Goal: Task Accomplishment & Management: Complete application form

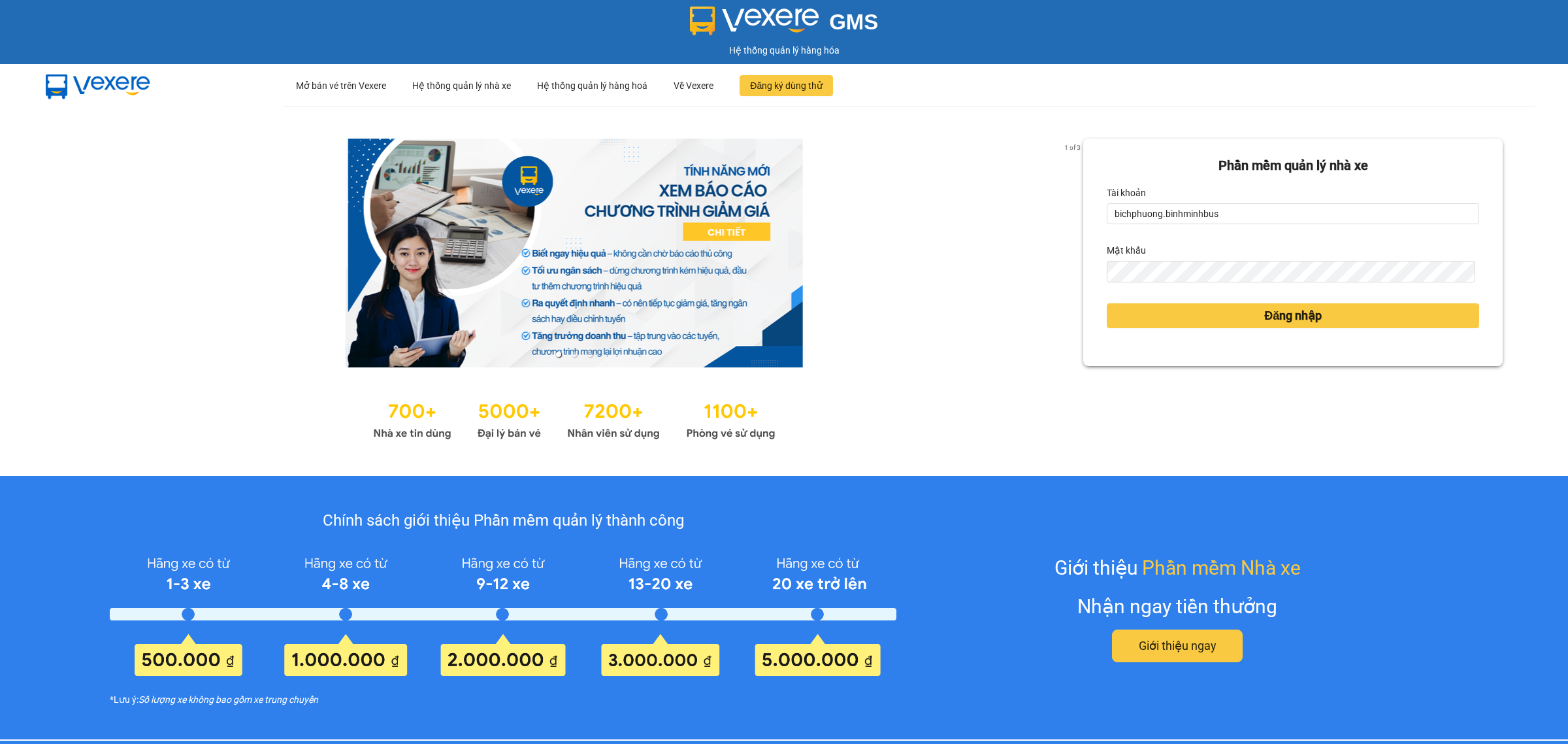
click at [1106, 303] on button "Đăng nhập" at bounding box center [1292, 315] width 372 height 25
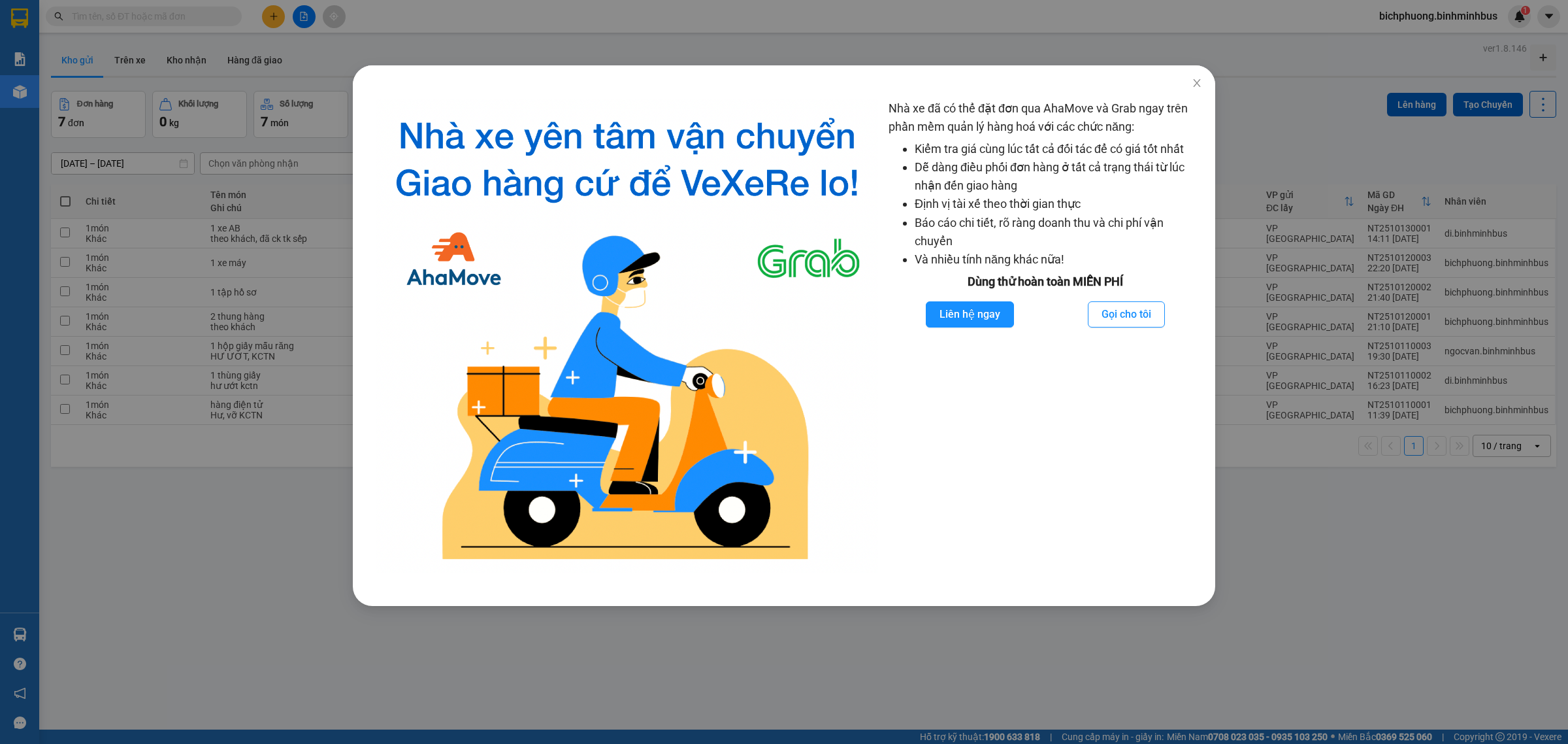
click at [635, 712] on div "Nhà xe đã có thể đặt đơn qua AhaMove và Grab ngay trên phần mềm quản lý hàng ho…" at bounding box center [784, 372] width 1568 height 744
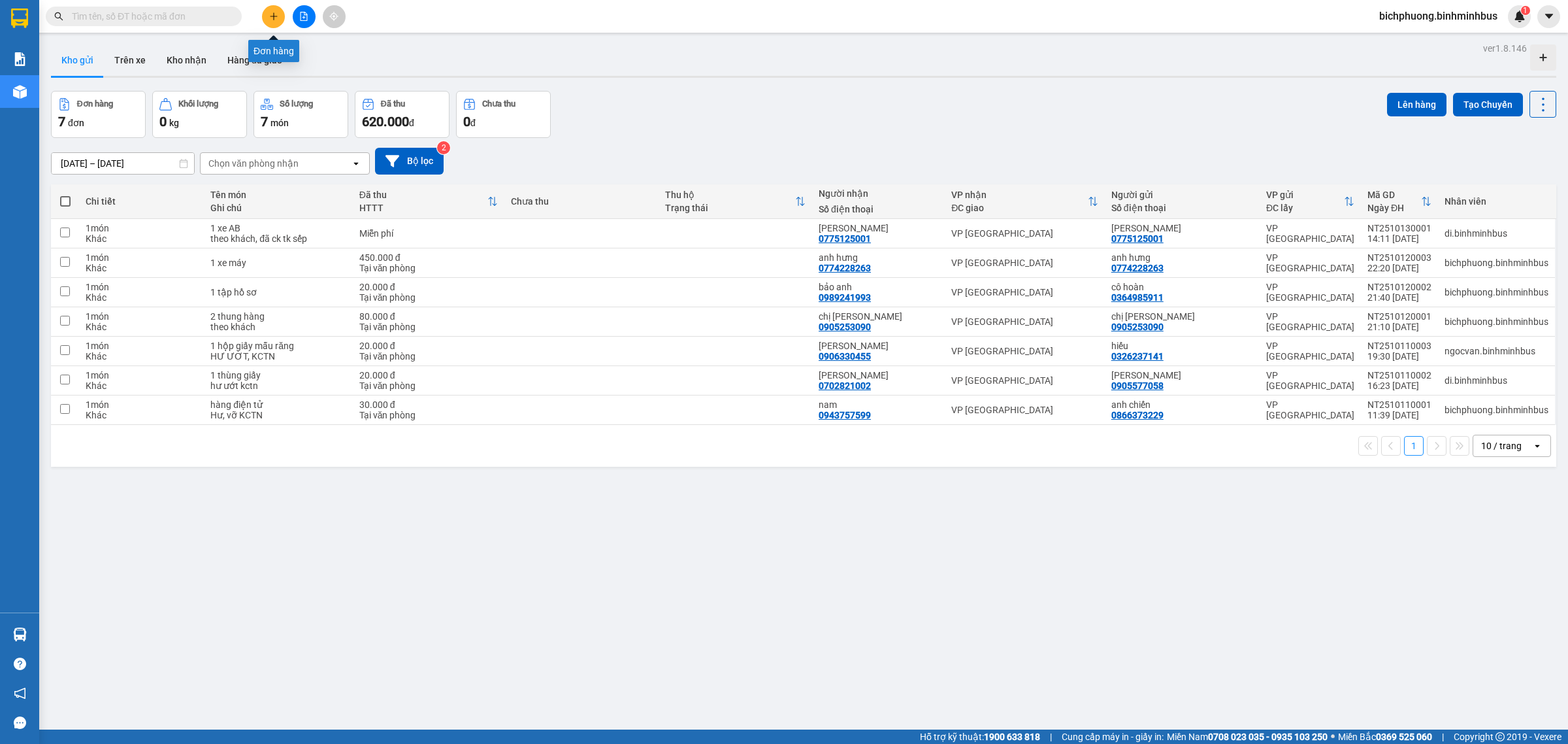
click at [272, 14] on icon "plus" at bounding box center [273, 16] width 9 height 9
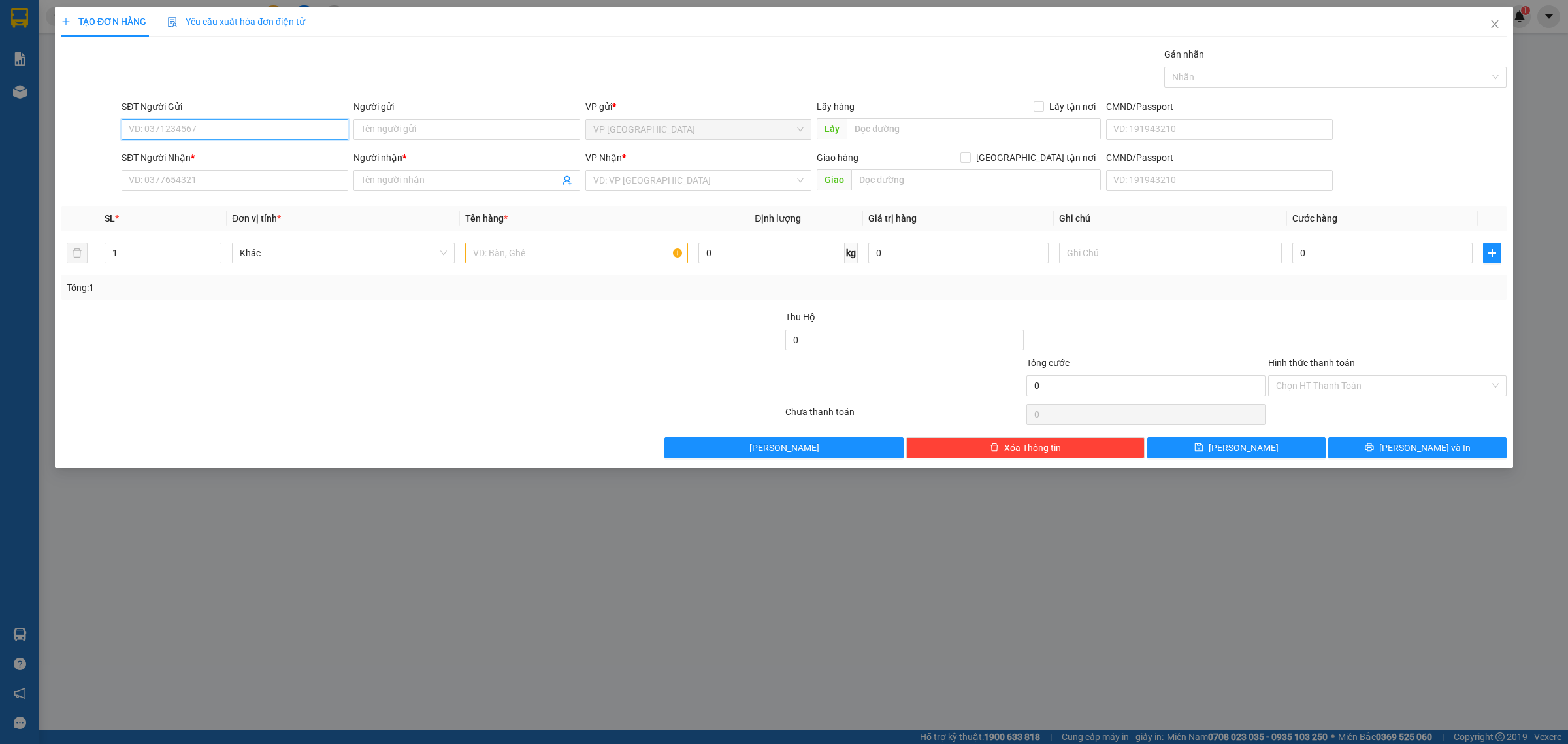
paste input "0967866665"
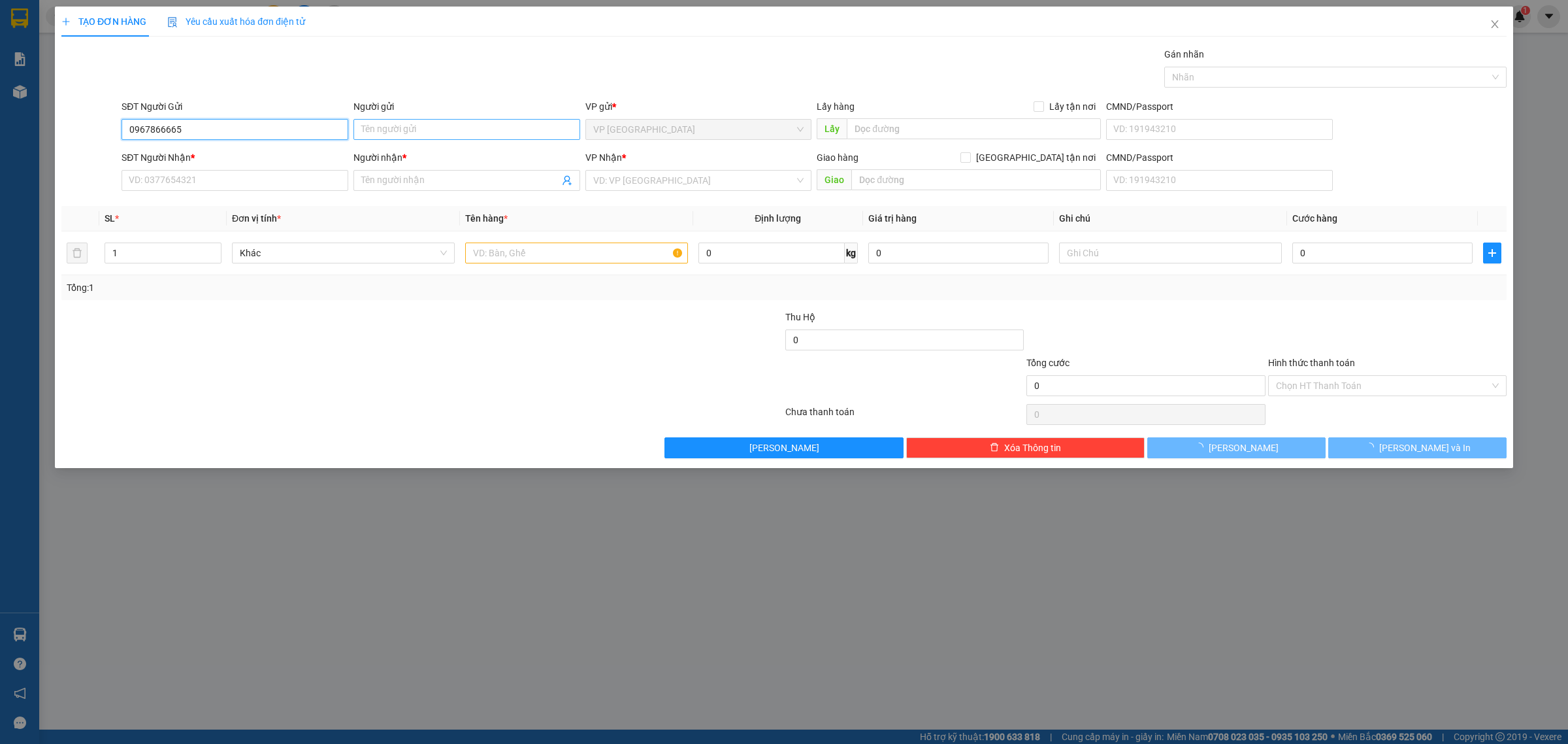
type input "0967866665"
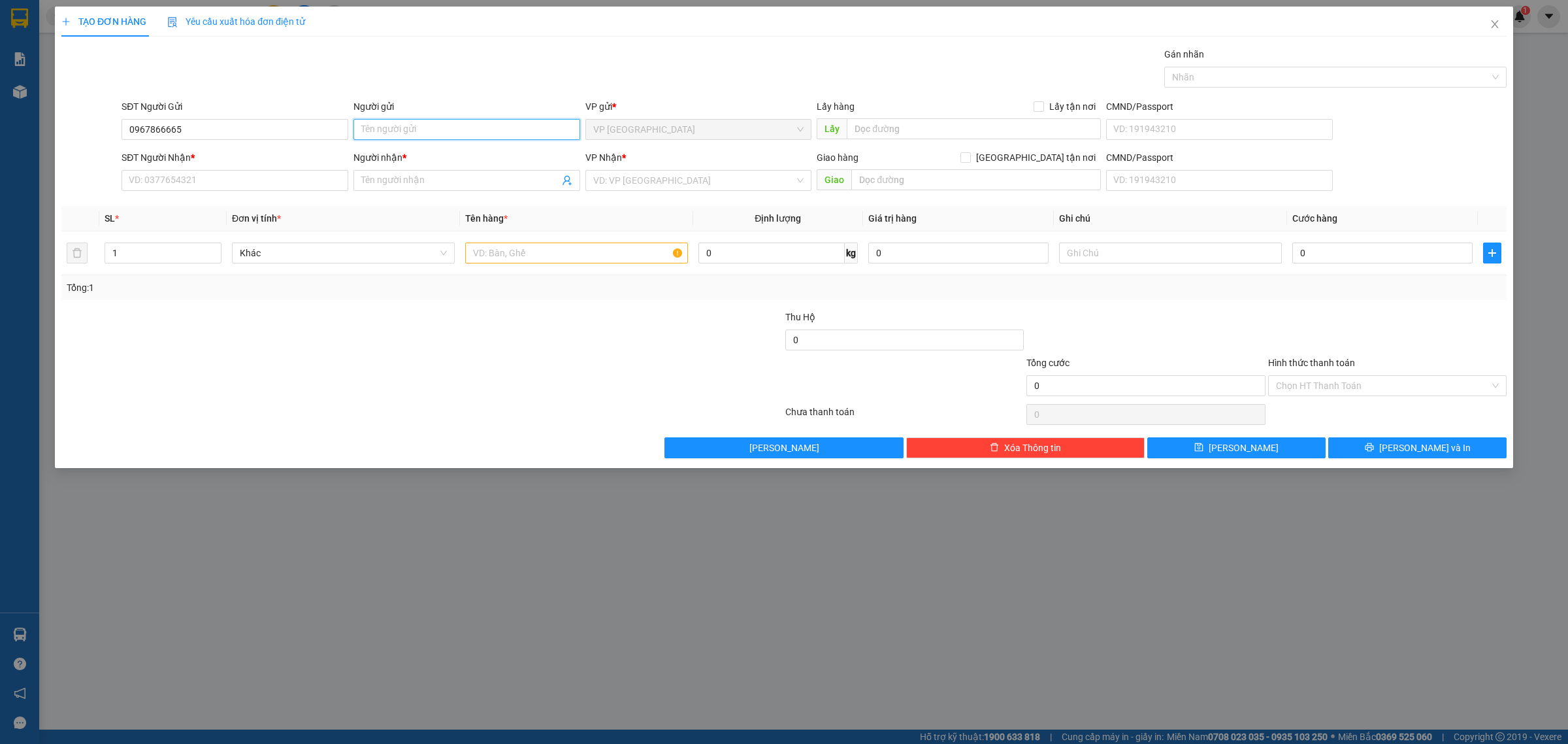
click at [413, 131] on input "Người gửi" at bounding box center [467, 129] width 226 height 21
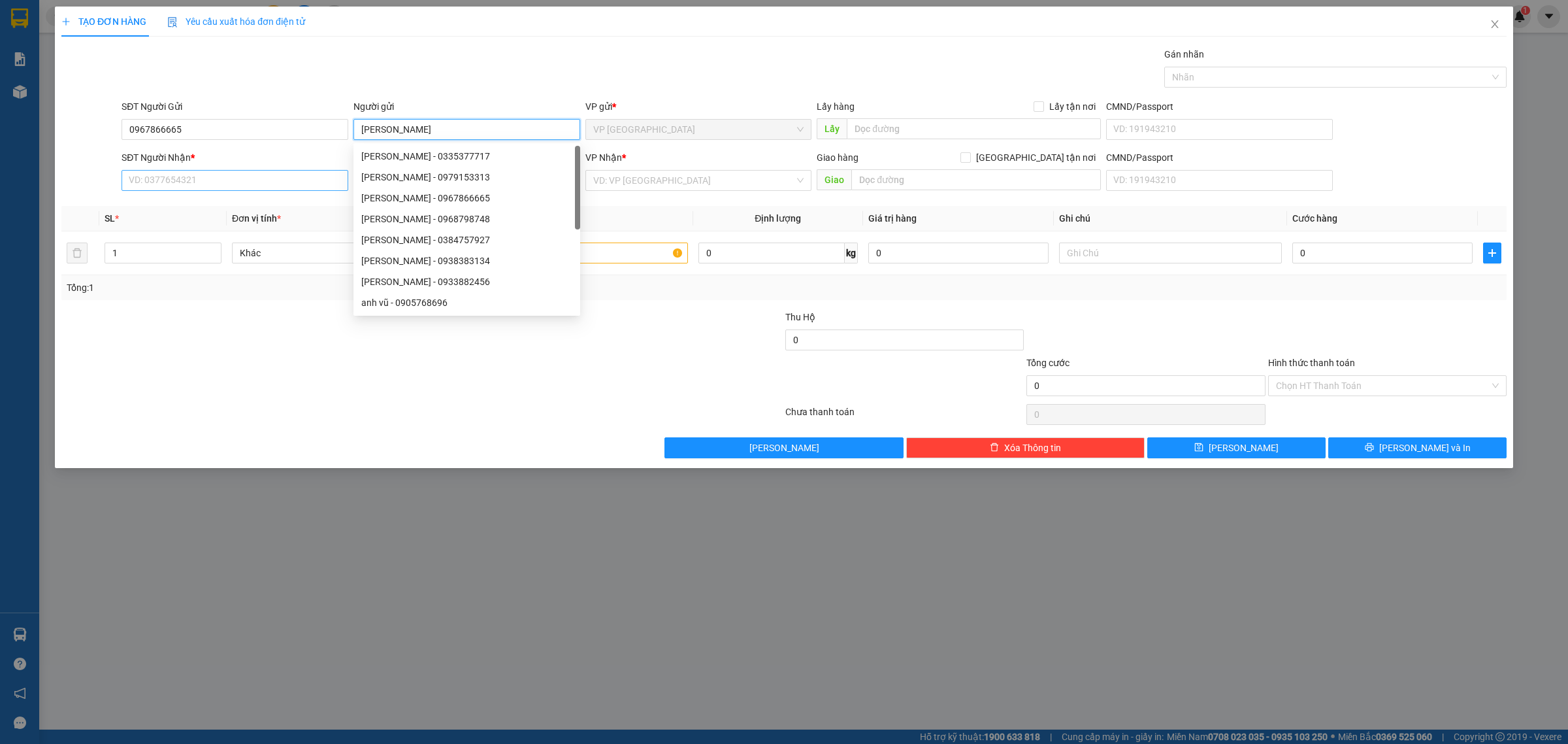
type input "[PERSON_NAME]"
click at [262, 180] on input "SĐT Người Nhận *" at bounding box center [234, 180] width 226 height 21
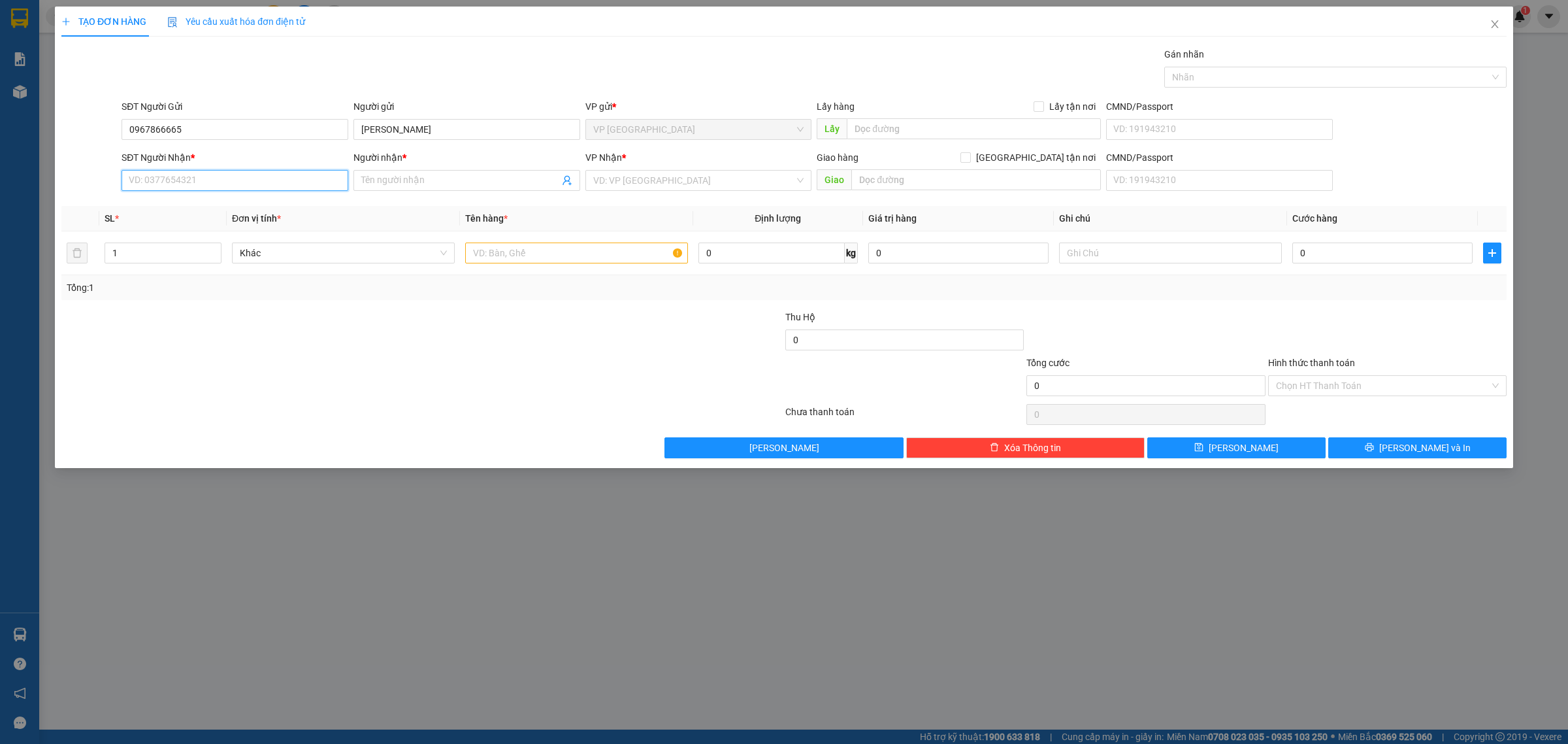
paste input "0967866665"
type input "0967866665"
click at [388, 178] on input "Người nhận *" at bounding box center [460, 180] width 198 height 14
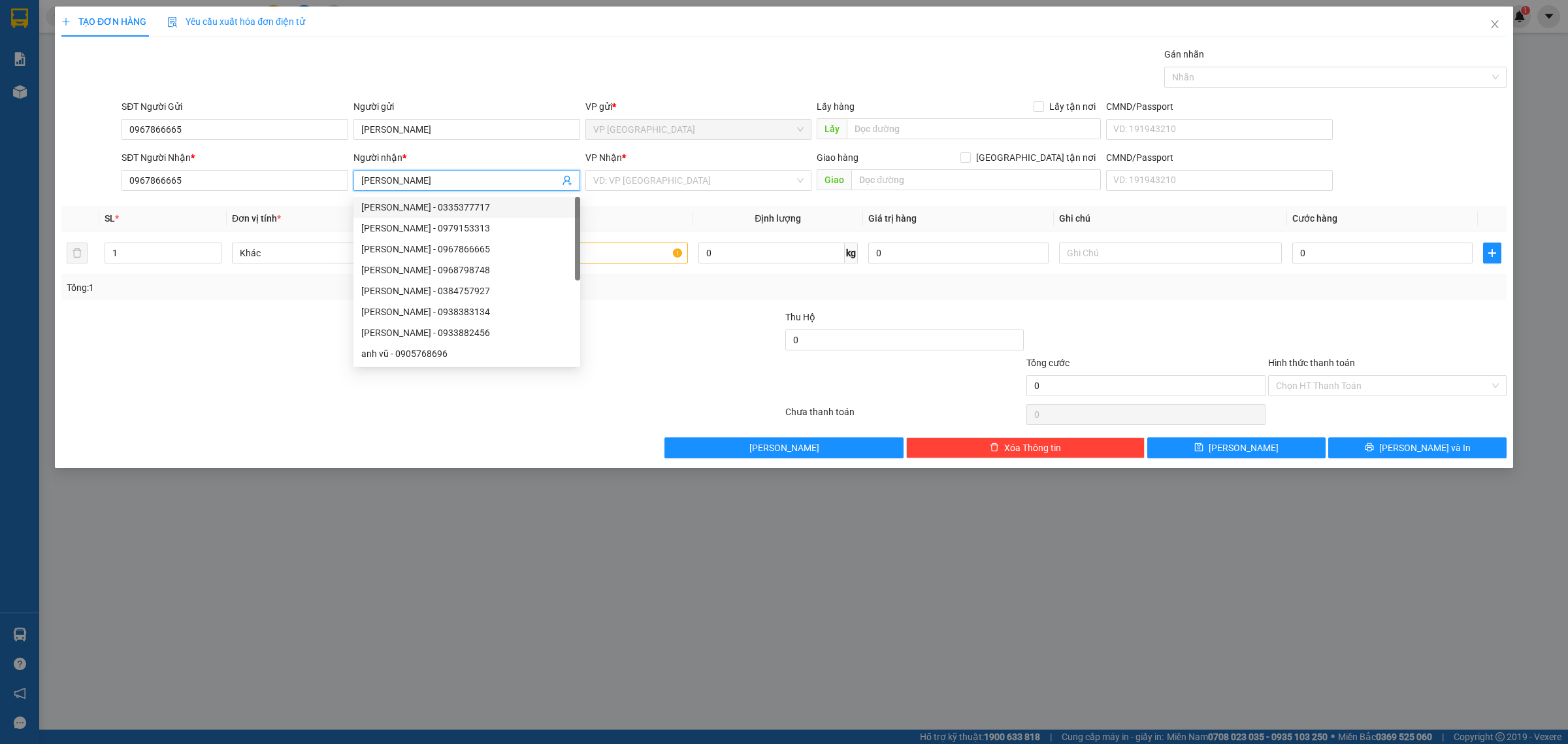
type input "[PERSON_NAME]"
click at [278, 325] on div at bounding box center [302, 333] width 483 height 46
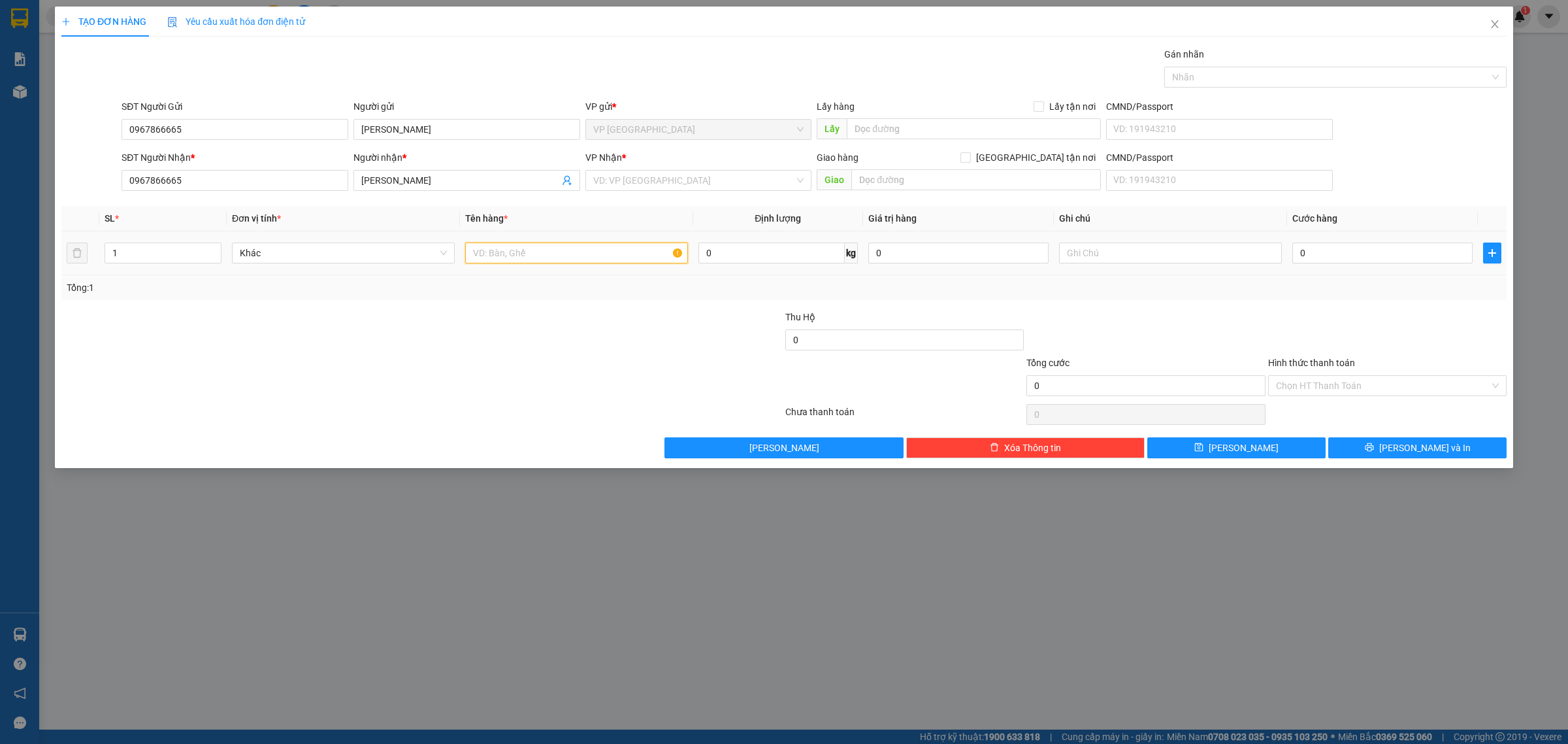
click at [535, 250] on input "text" at bounding box center [576, 252] width 222 height 21
type input "7 kiện tv +"
click at [194, 252] on input "1" at bounding box center [163, 253] width 115 height 20
type input "7"
click at [529, 255] on input "7 kiện tv +" at bounding box center [576, 252] width 222 height 21
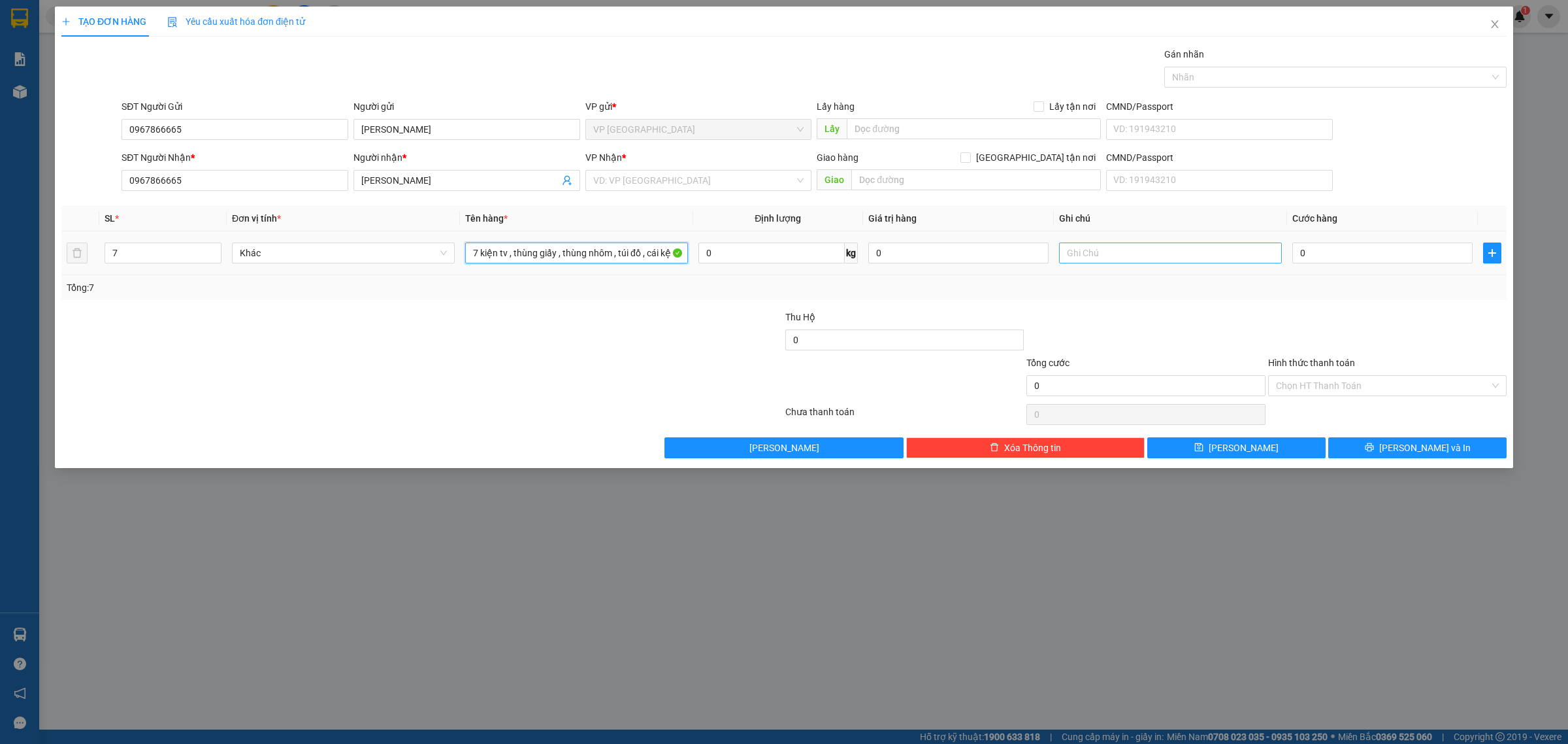
type input "7 kiện tv , thùng giấy , thùng nhôm , túi đồ , cái kệ"
click at [1078, 255] on input "text" at bounding box center [1170, 252] width 222 height 21
type input "hàng không kiểm k bao trầy xươc KCTN"
click at [1341, 262] on input "0" at bounding box center [1382, 252] width 181 height 21
type input "6"
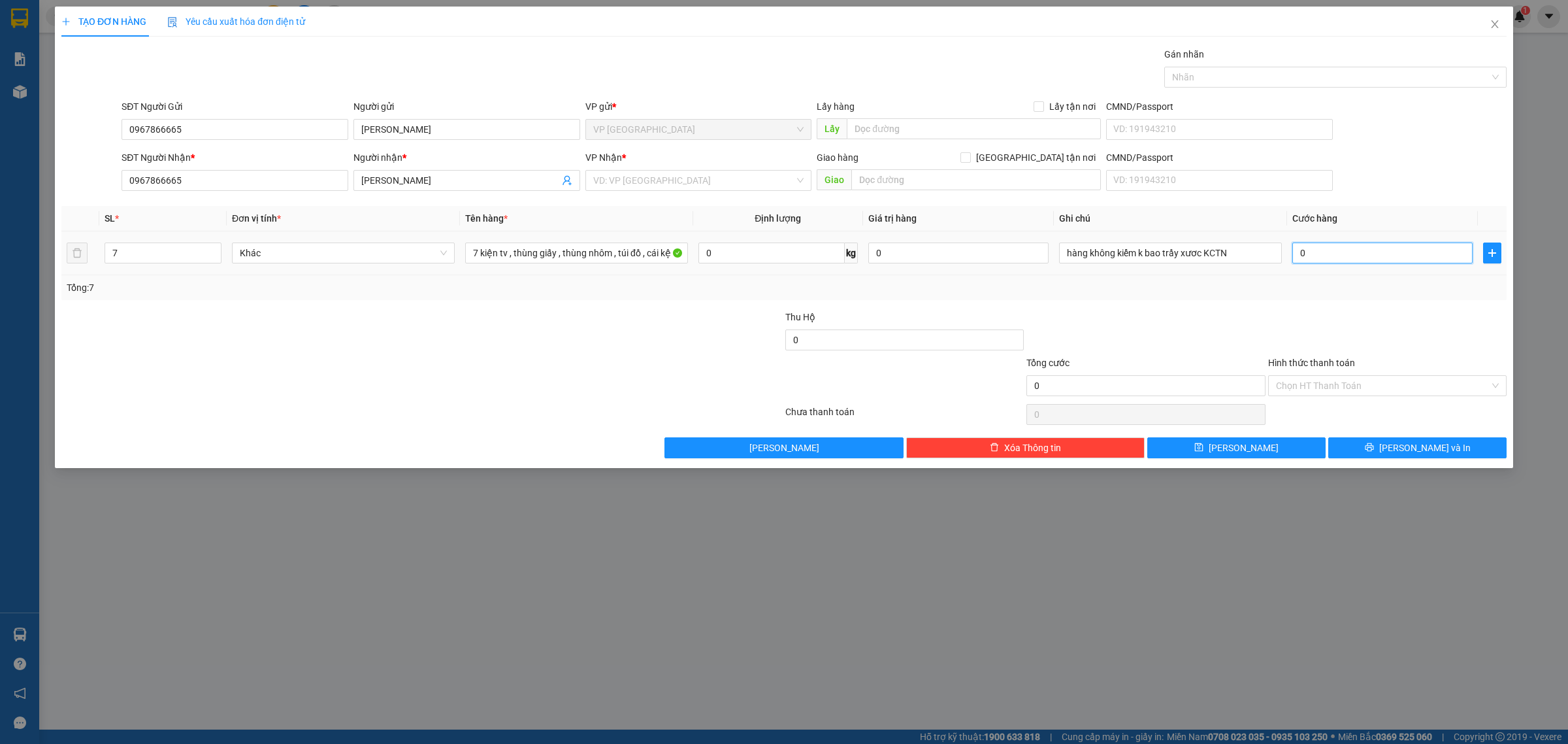
type input "6"
type input "65"
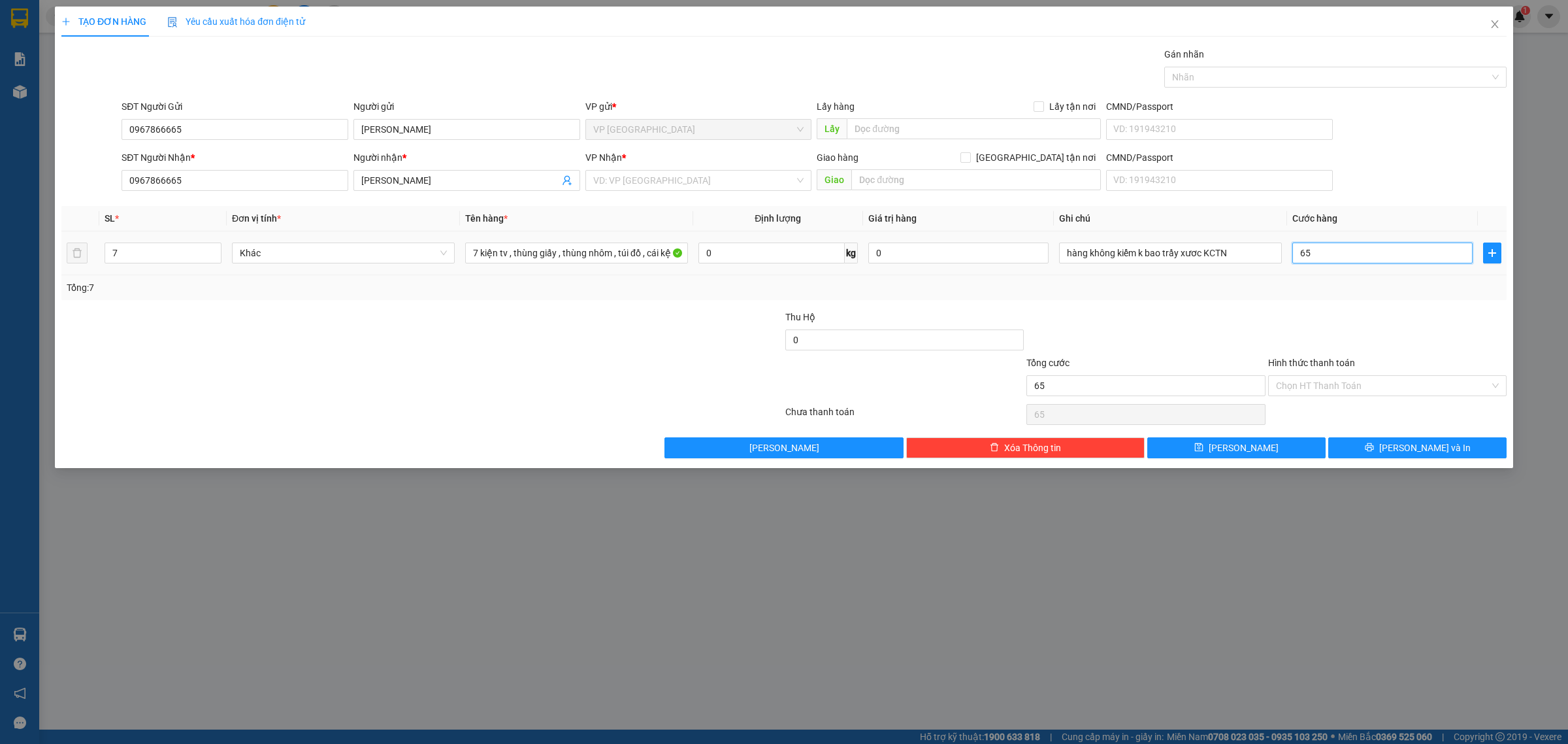
type input "650"
type input "6.500"
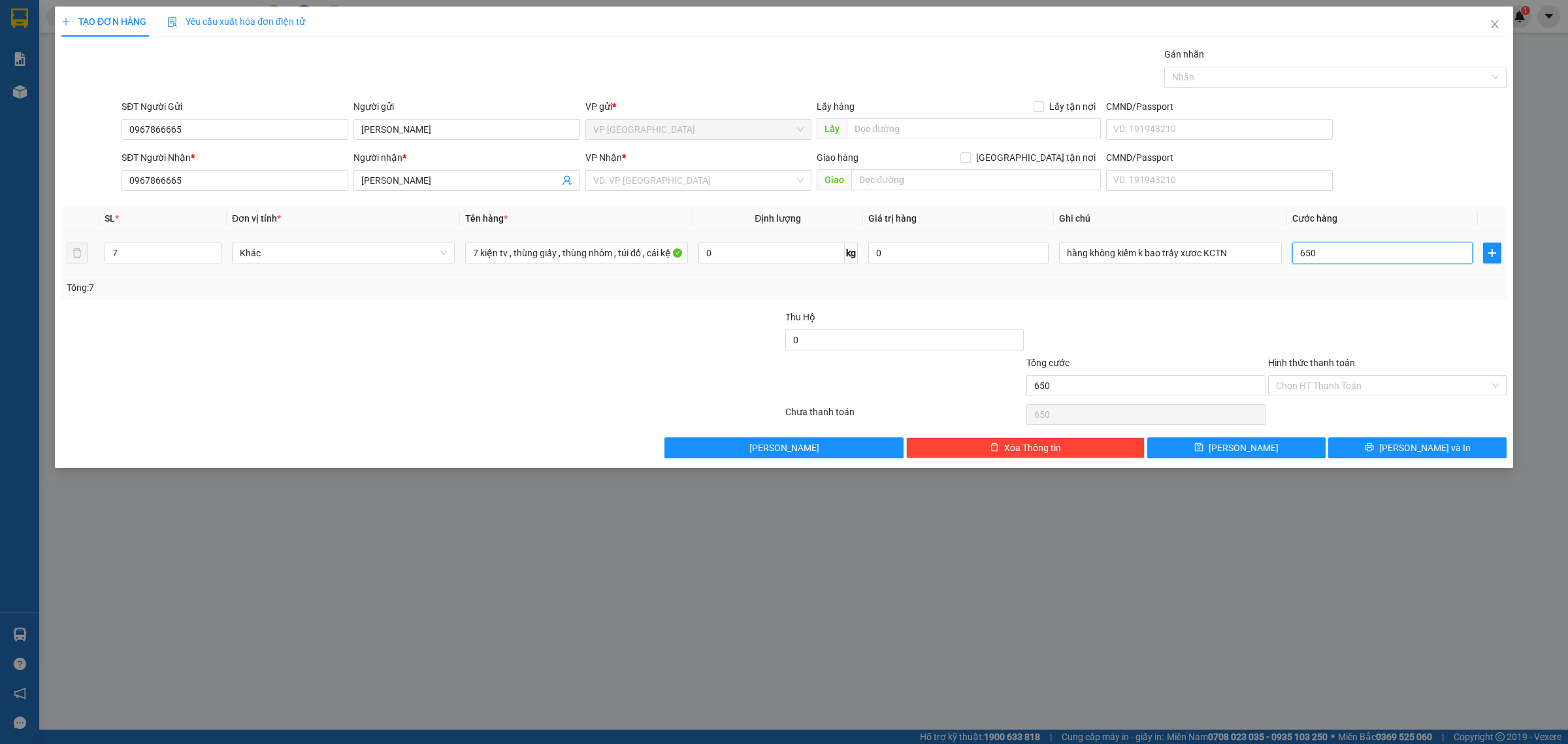
type input "6.500"
type input "65.000"
type input "650.000"
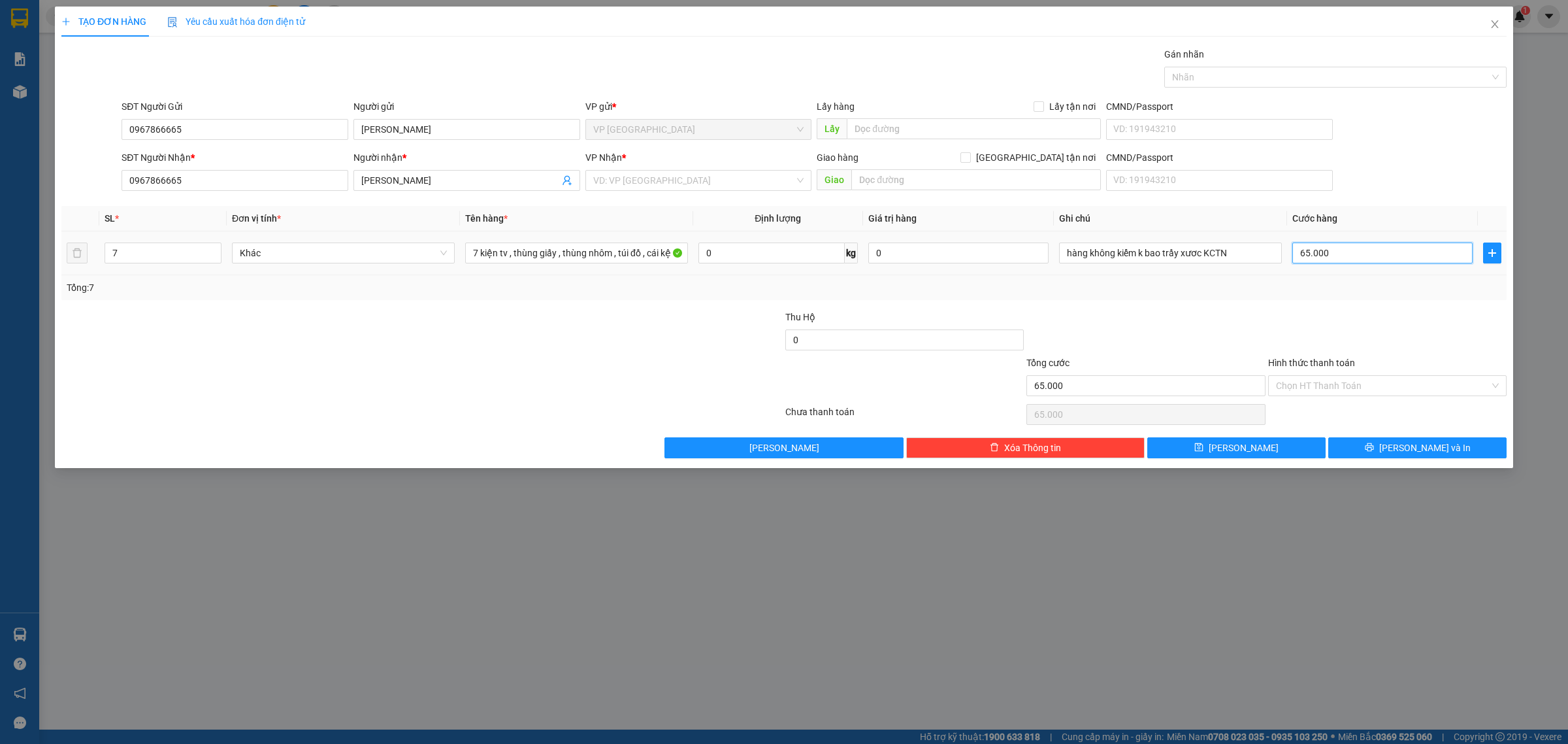
type input "650.000"
click at [1196, 335] on div at bounding box center [1145, 333] width 241 height 46
click at [762, 183] on input "search" at bounding box center [693, 181] width 202 height 20
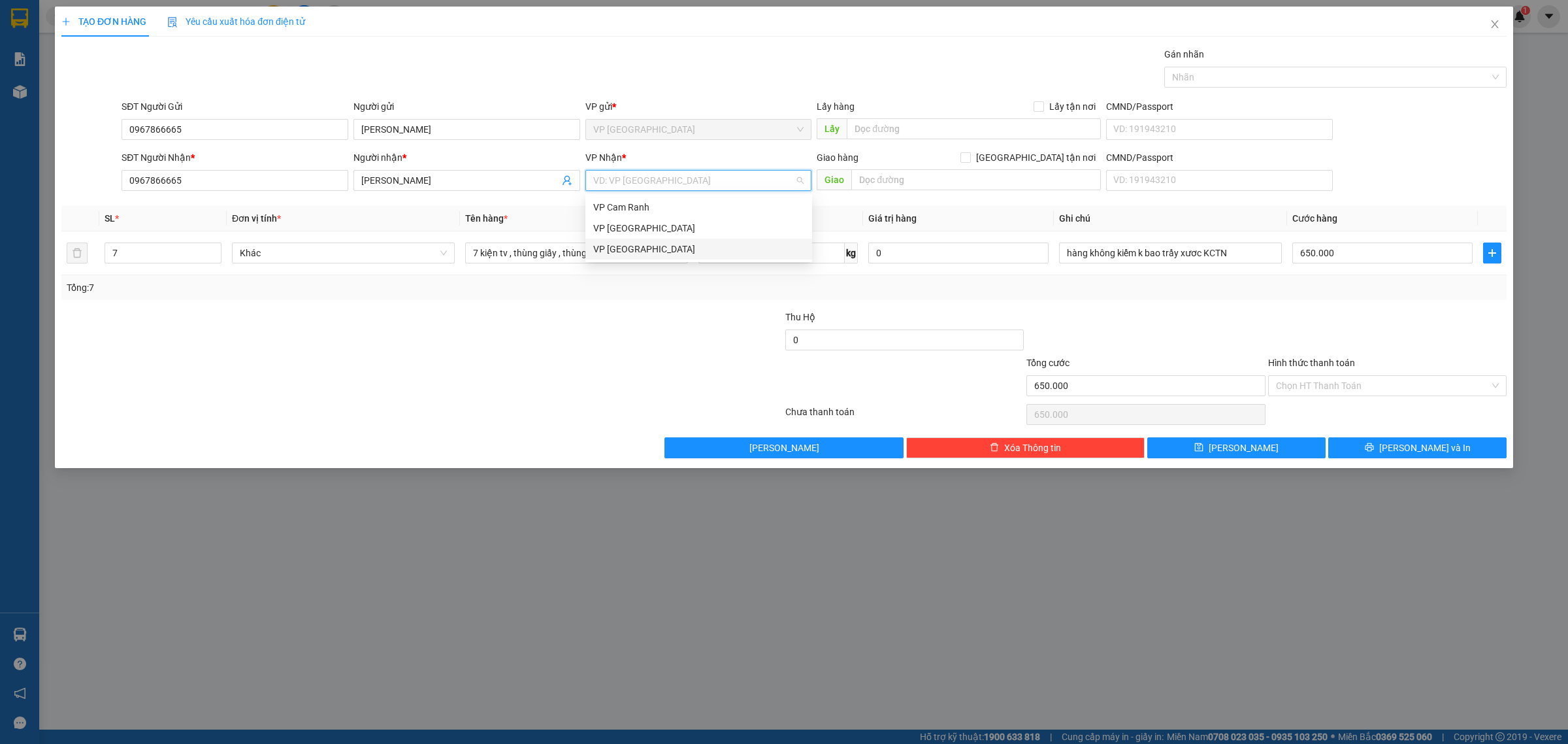
click at [751, 251] on div "VP [GEOGRAPHIC_DATA]" at bounding box center [698, 248] width 211 height 14
click at [1173, 315] on div at bounding box center [1145, 333] width 241 height 46
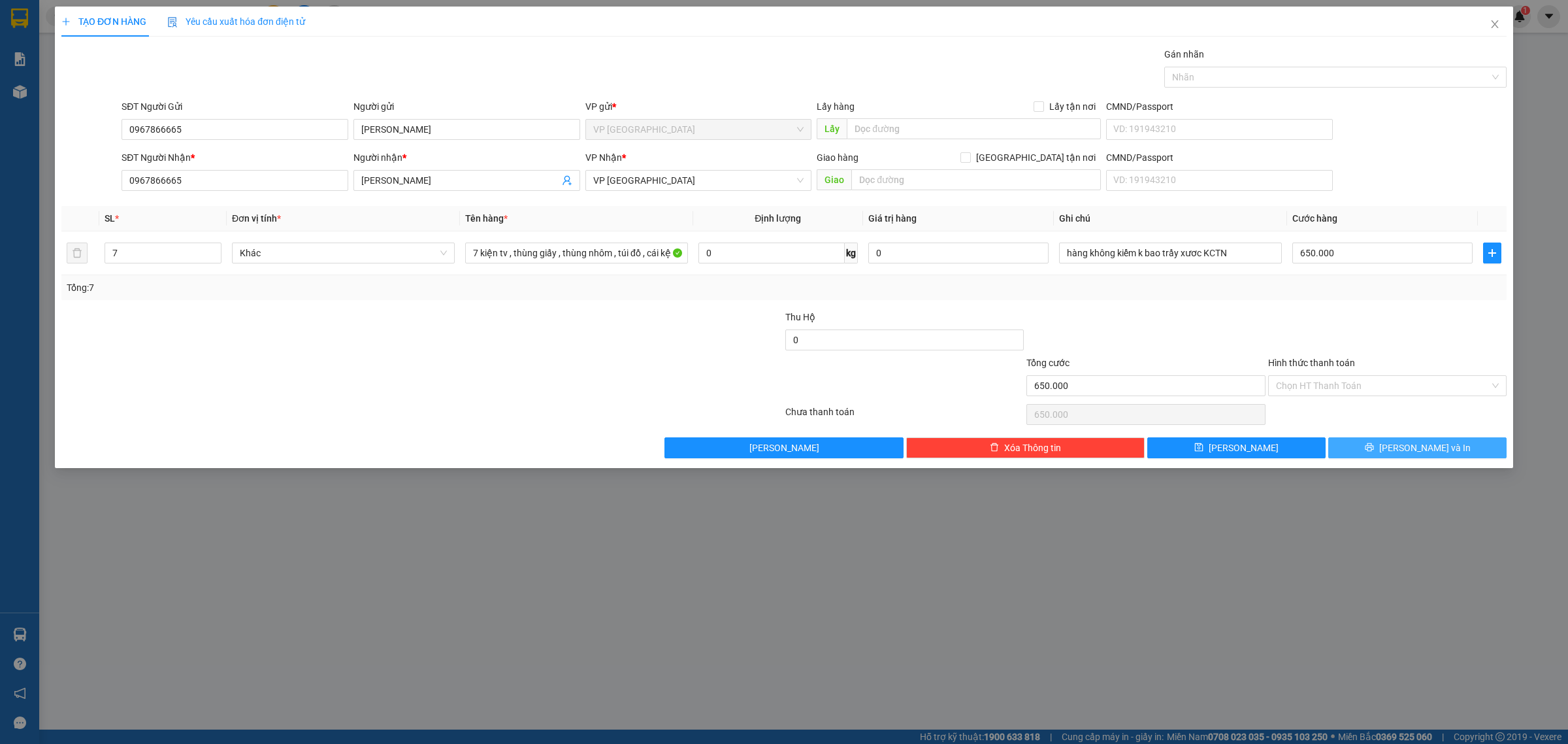
click at [1373, 452] on icon "printer" at bounding box center [1368, 446] width 9 height 9
